Goal: Information Seeking & Learning: Learn about a topic

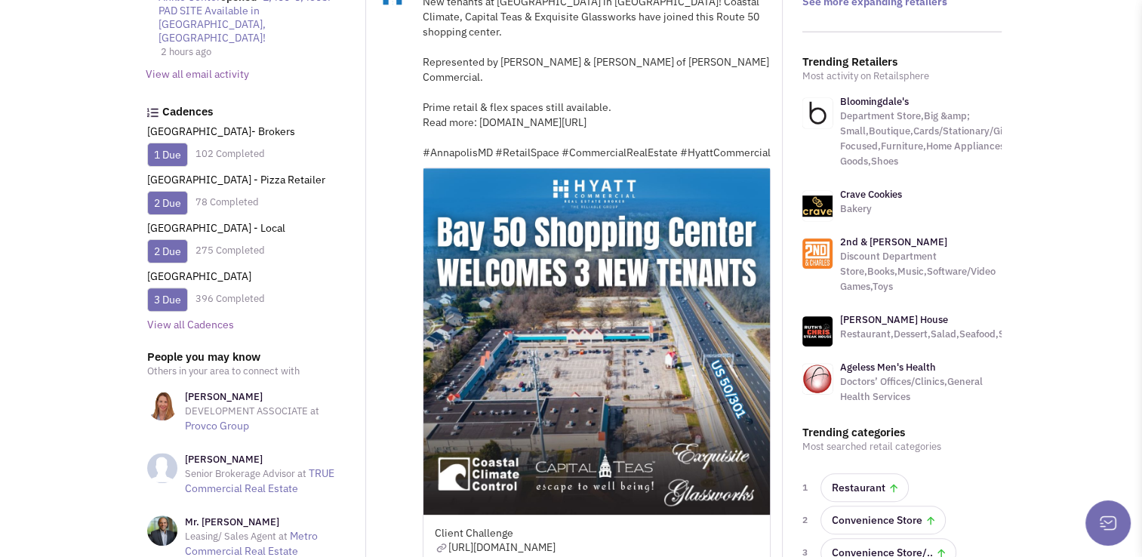
scroll to position [442, 0]
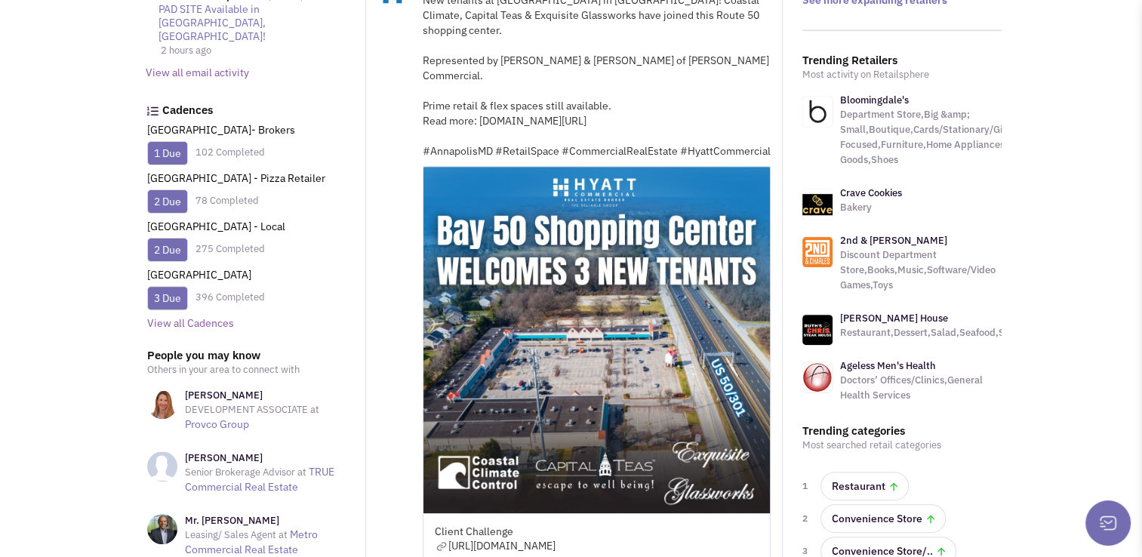
click at [199, 316] on link "View all Cadences" at bounding box center [190, 323] width 87 height 14
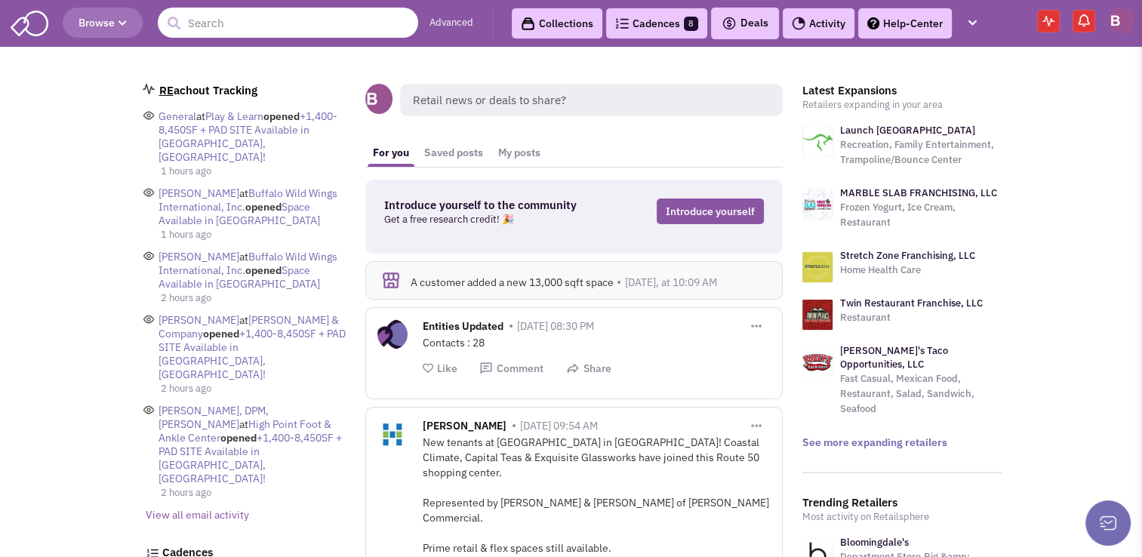
click at [227, 20] on input "text" at bounding box center [288, 23] width 260 height 30
click at [268, 23] on input "cumberland" at bounding box center [288, 23] width 260 height 30
type input "c"
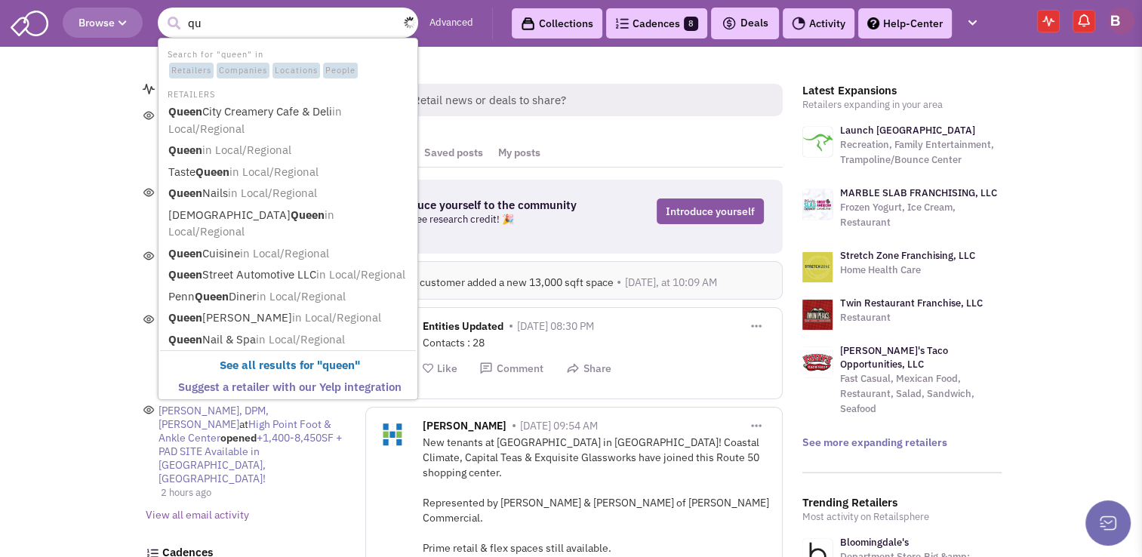
type input "q"
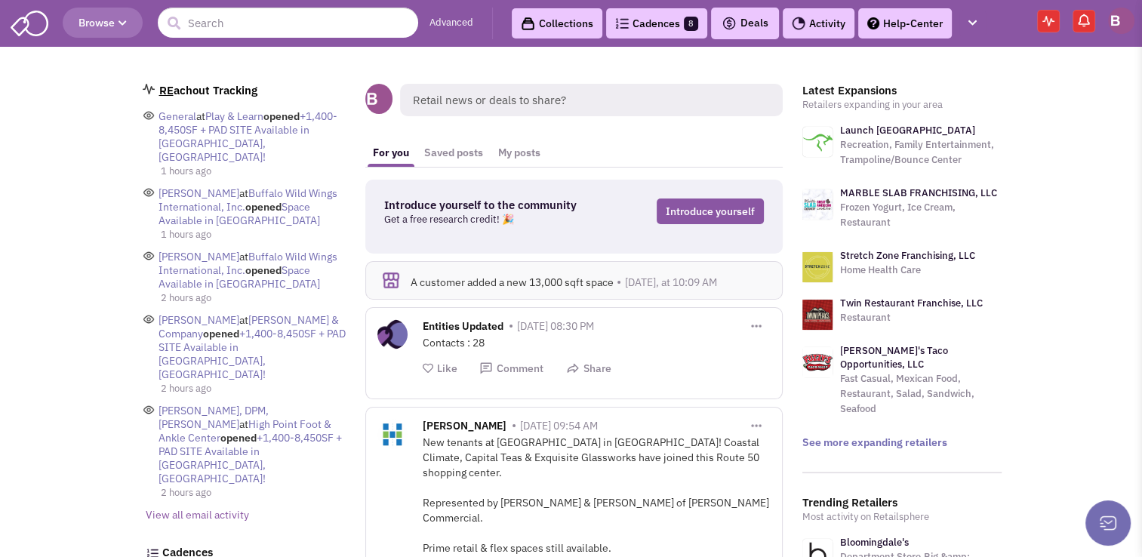
click at [272, 20] on input "text" at bounding box center [288, 23] width 260 height 30
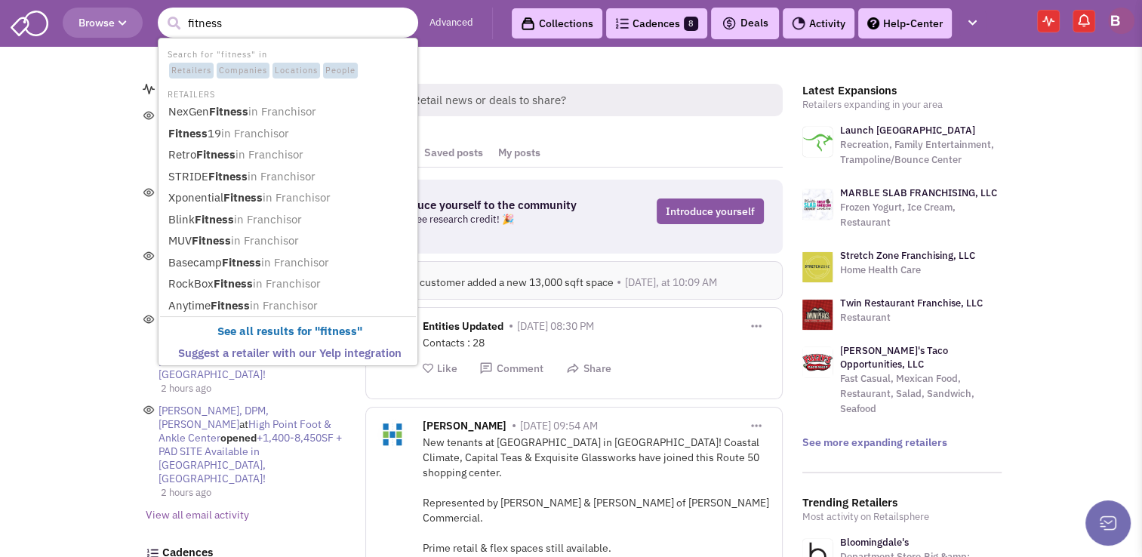
type input "fitness"
